Goal: Book appointment/travel/reservation

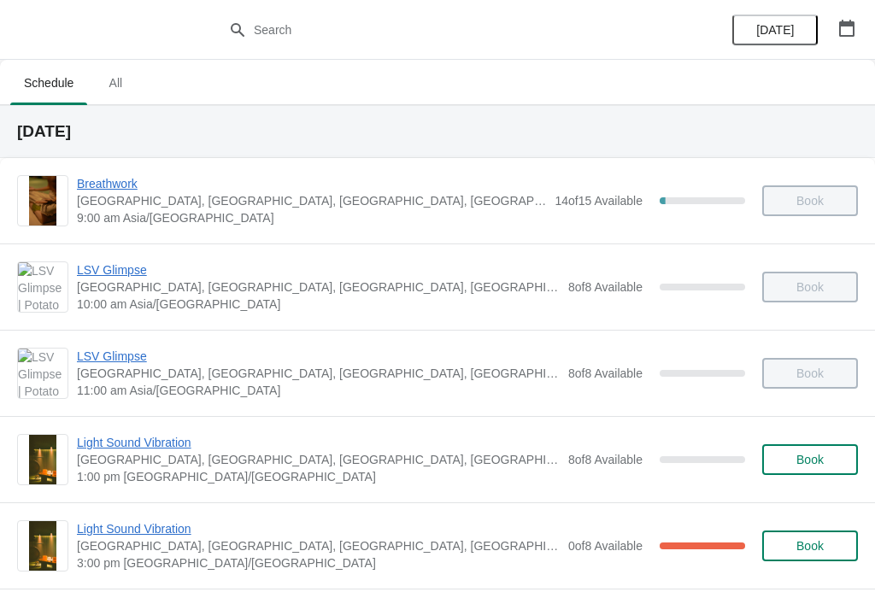
click at [120, 438] on span "Light Sound Vibration" at bounding box center [318, 442] width 483 height 17
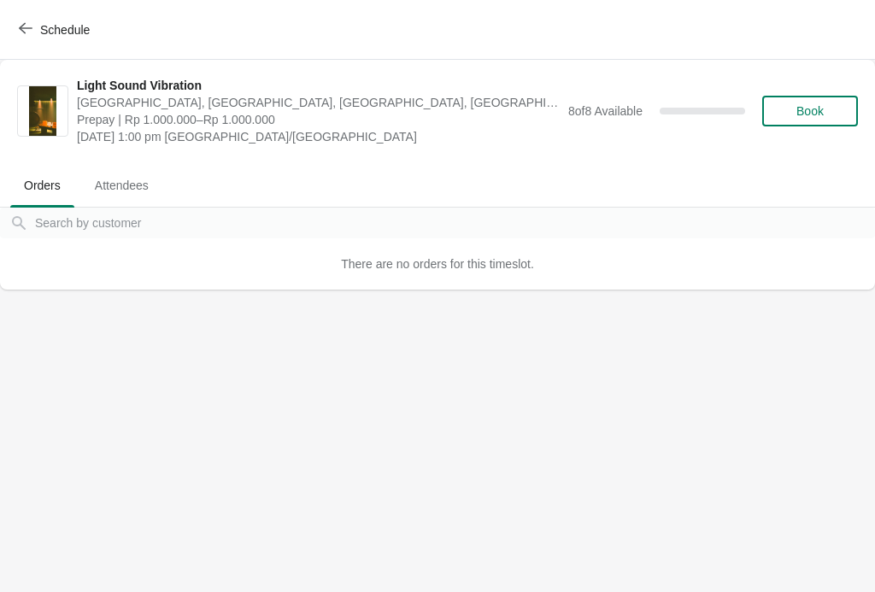
click at [825, 116] on span "Book" at bounding box center [810, 111] width 65 height 14
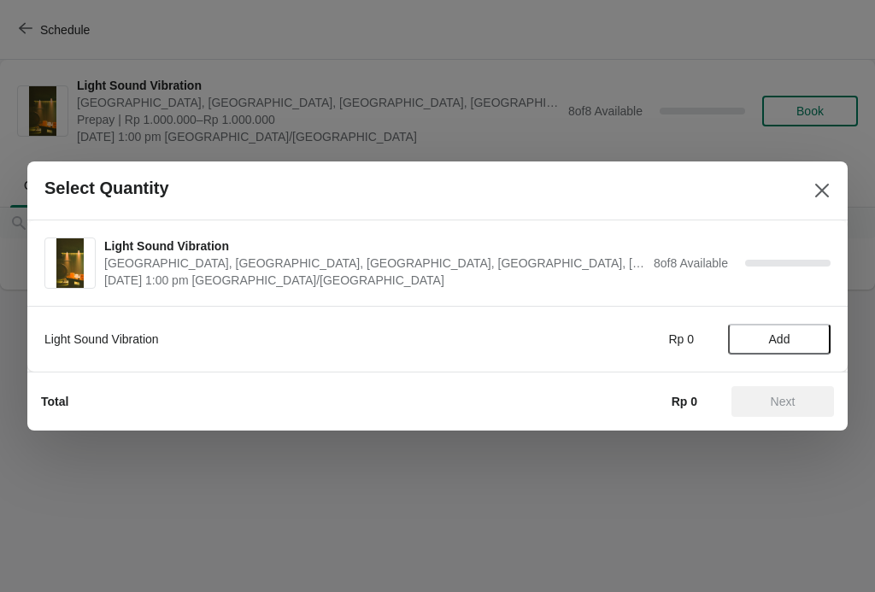
click at [784, 352] on button "Add" at bounding box center [779, 339] width 103 height 31
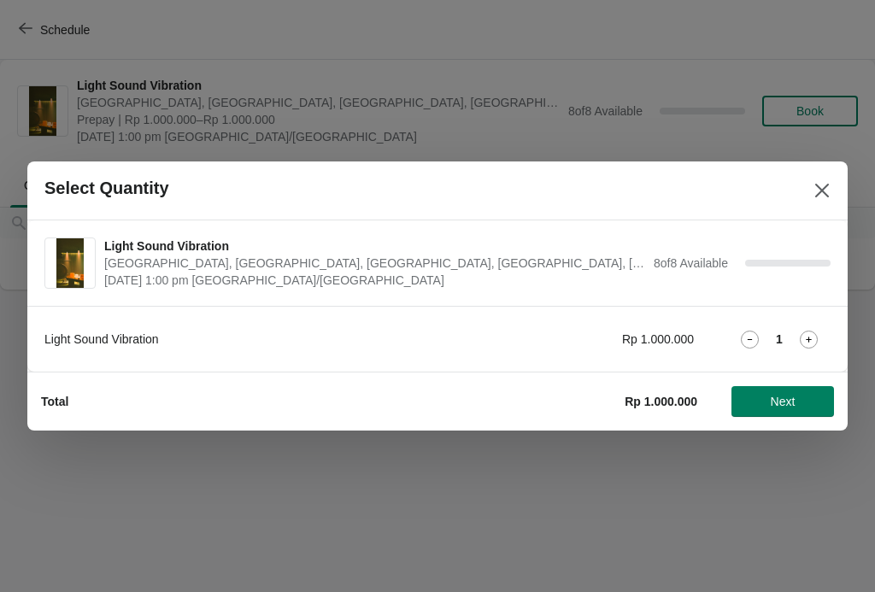
click at [793, 407] on span "Next" at bounding box center [783, 402] width 25 height 14
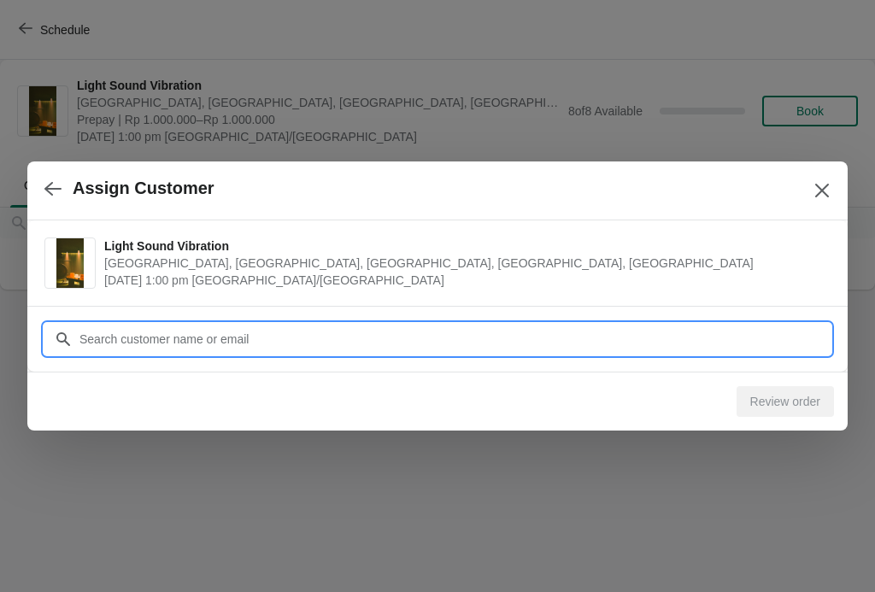
click at [145, 333] on input "Customer" at bounding box center [455, 339] width 752 height 31
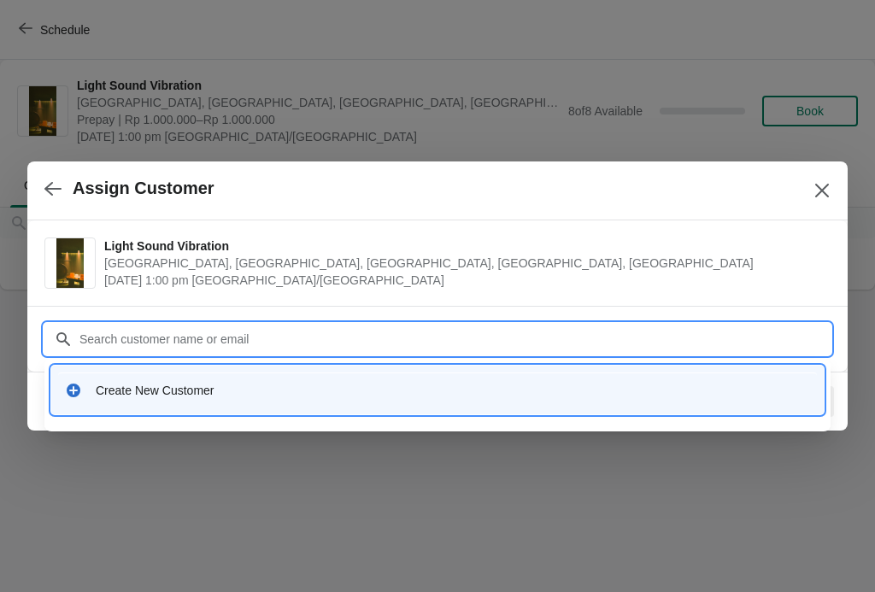
click at [123, 413] on div "Create New Customer" at bounding box center [437, 390] width 772 height 49
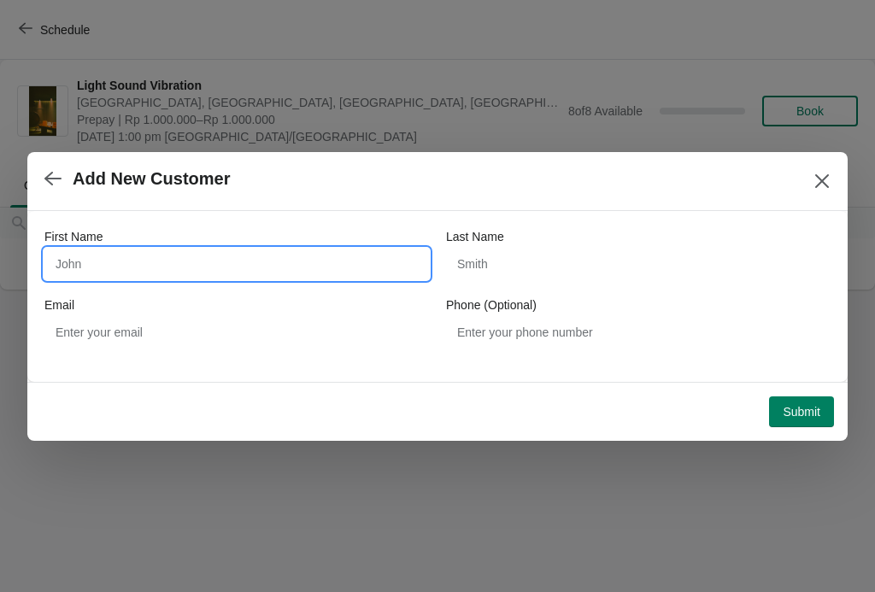
click at [128, 263] on input "First Name" at bounding box center [236, 264] width 384 height 31
type input "Erina"
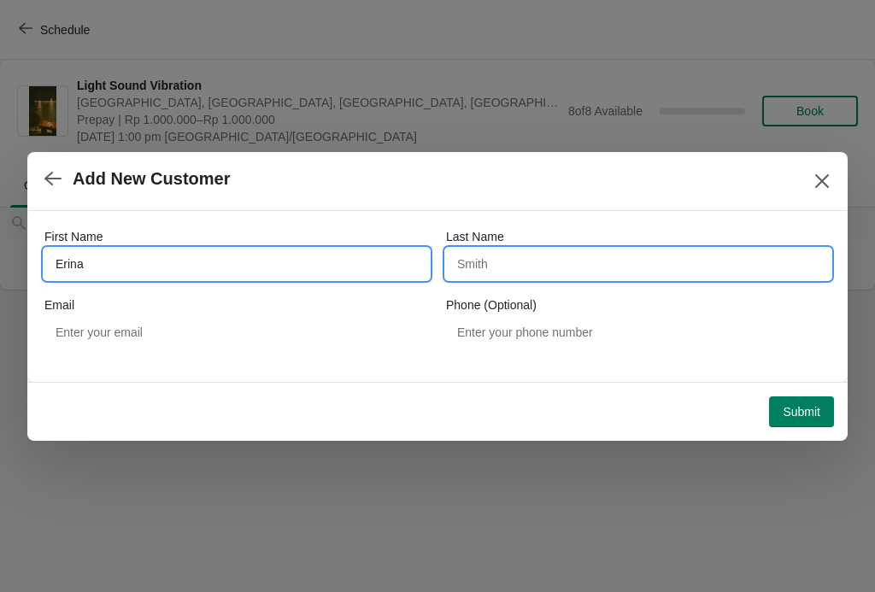
click at [517, 275] on input "Last Name" at bounding box center [638, 264] width 384 height 31
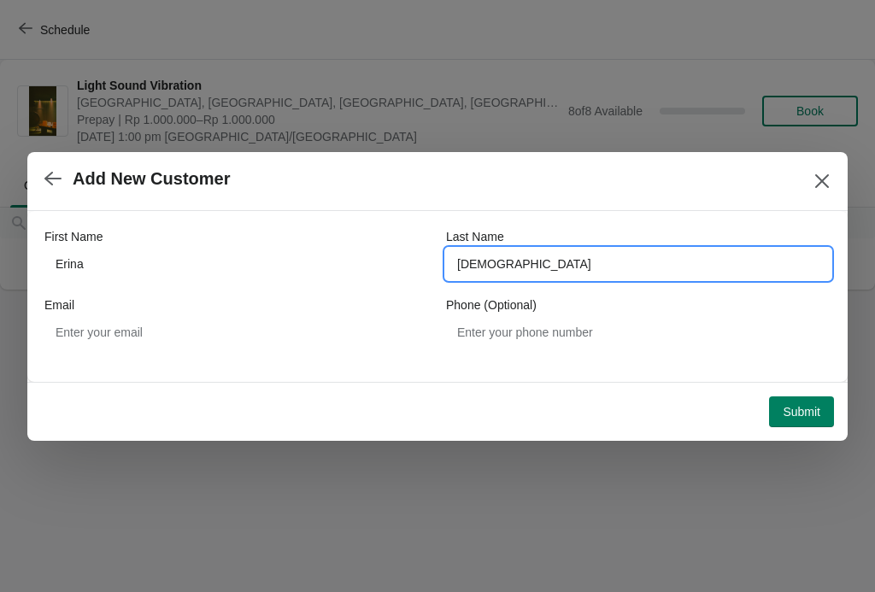
type input "[DEMOGRAPHIC_DATA]"
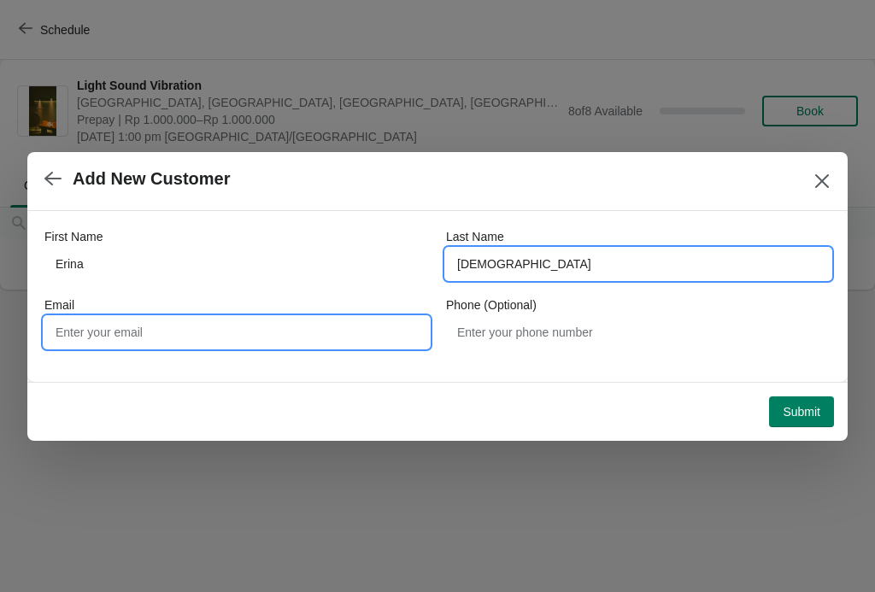
click at [179, 338] on input "Email" at bounding box center [236, 332] width 384 height 31
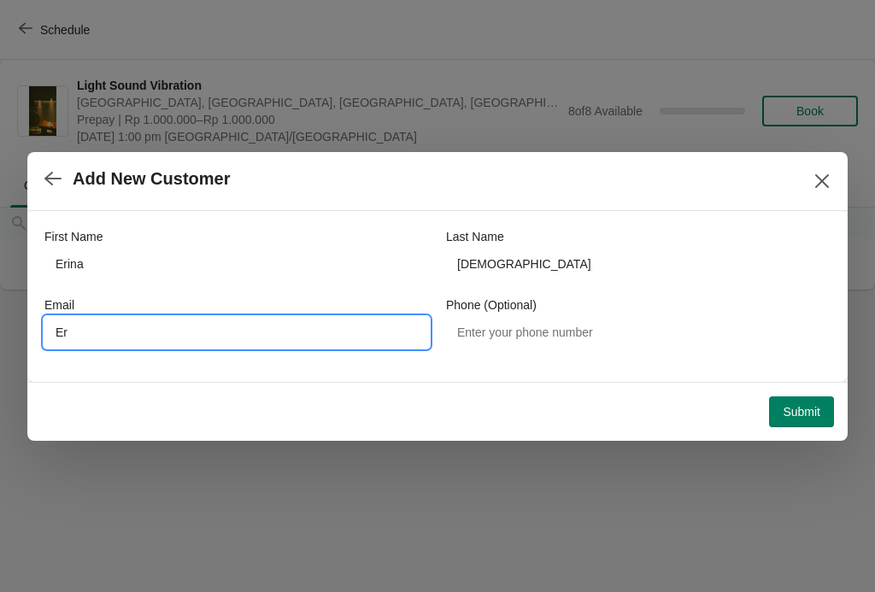
type input "E"
type input "[EMAIL_ADDRESS][DEMOGRAPHIC_DATA][DOMAIN_NAME]"
click at [807, 405] on span "Submit" at bounding box center [802, 412] width 38 height 14
